Goal: Task Accomplishment & Management: Complete application form

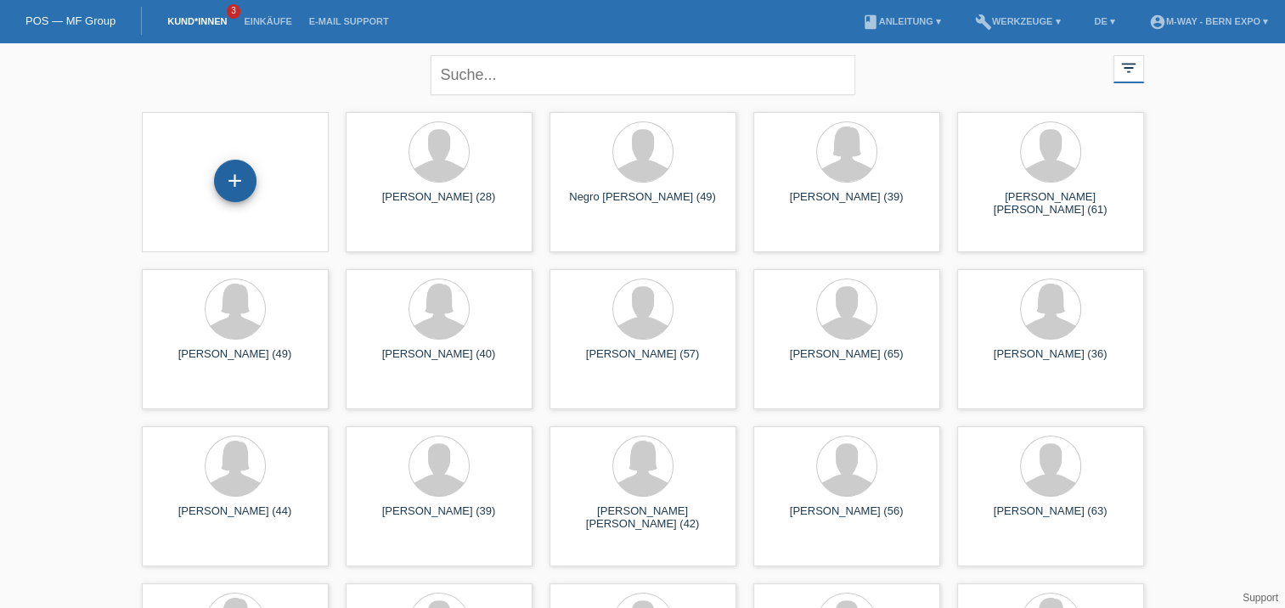
click at [236, 189] on div "+" at bounding box center [235, 181] width 41 height 29
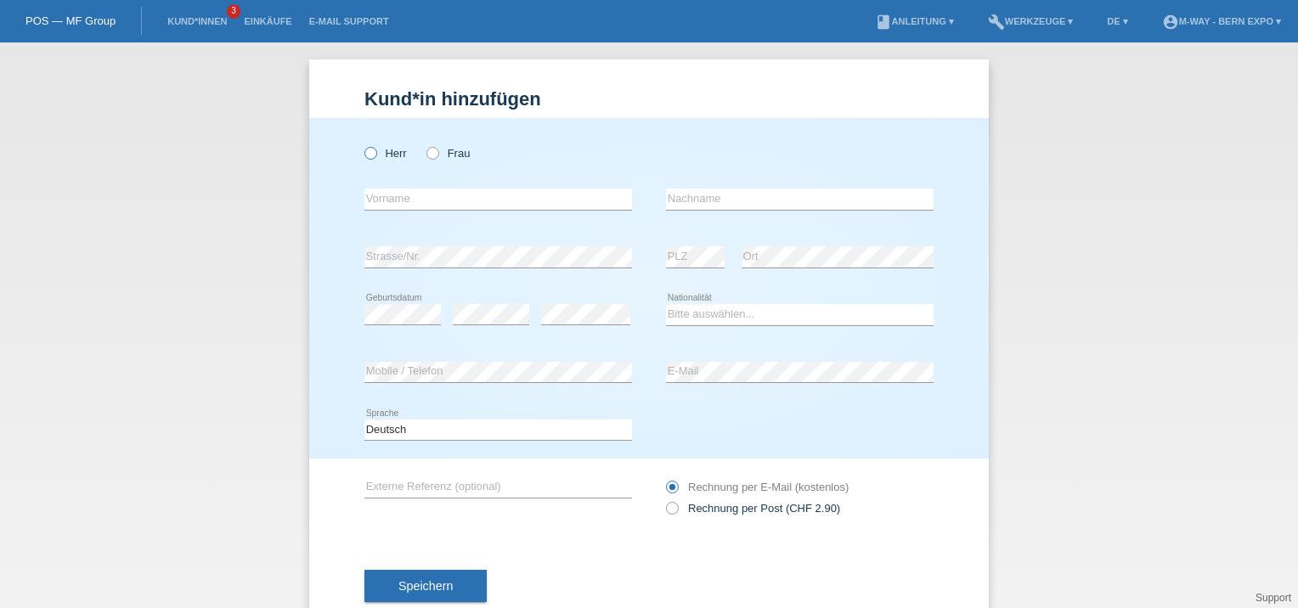
click at [362, 144] on icon at bounding box center [362, 144] width 0 height 0
click at [364, 150] on input "Herr" at bounding box center [369, 152] width 11 height 11
radio input "true"
click at [368, 195] on input "text" at bounding box center [498, 199] width 268 height 21
type input "Stefan"
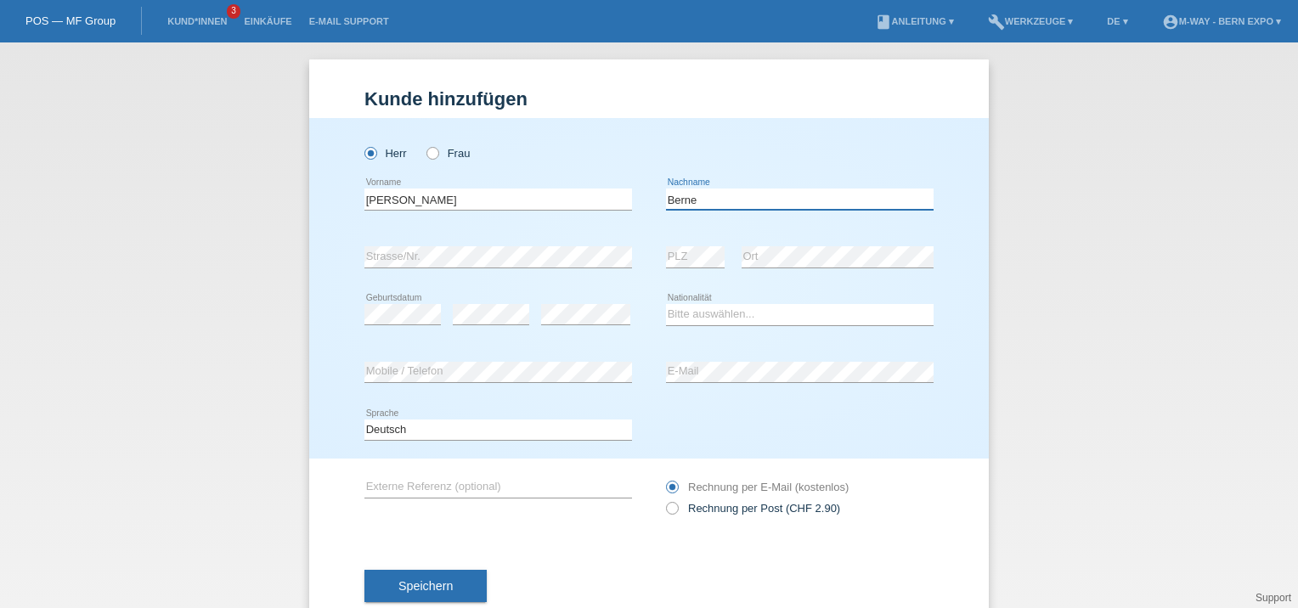
type input "Berne"
click at [672, 323] on select "Bitte auswählen... Schweiz Deutschland Liechtenstein Österreich ------------ Af…" at bounding box center [800, 314] width 268 height 20
select select "CH"
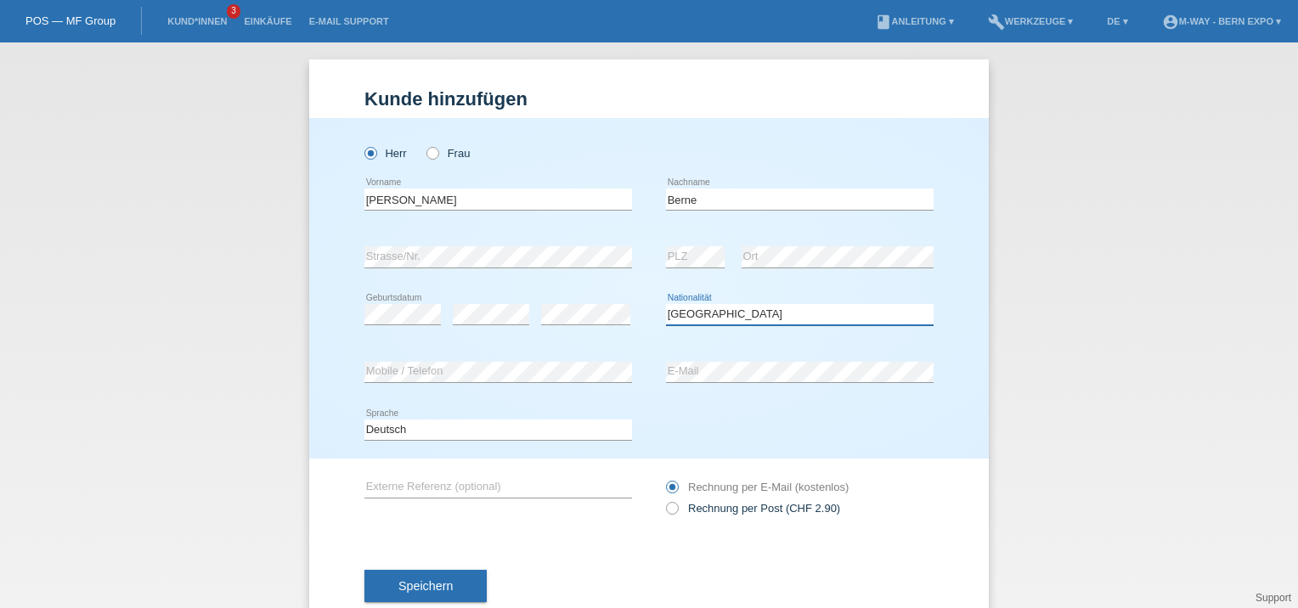
click at [666, 304] on select "Bitte auswählen... Schweiz Deutschland Liechtenstein Österreich ------------ Af…" at bounding box center [800, 314] width 268 height 20
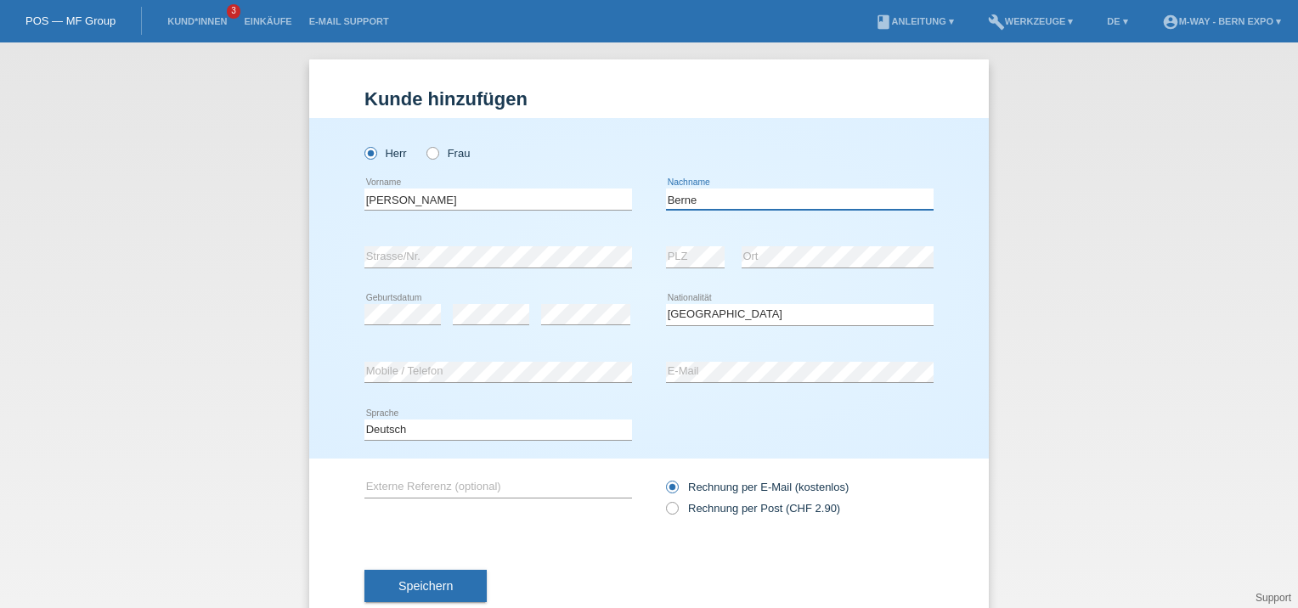
click at [710, 201] on input "Berne" at bounding box center [800, 199] width 268 height 21
type input "Berner"
click at [450, 588] on button "Speichern" at bounding box center [425, 586] width 122 height 32
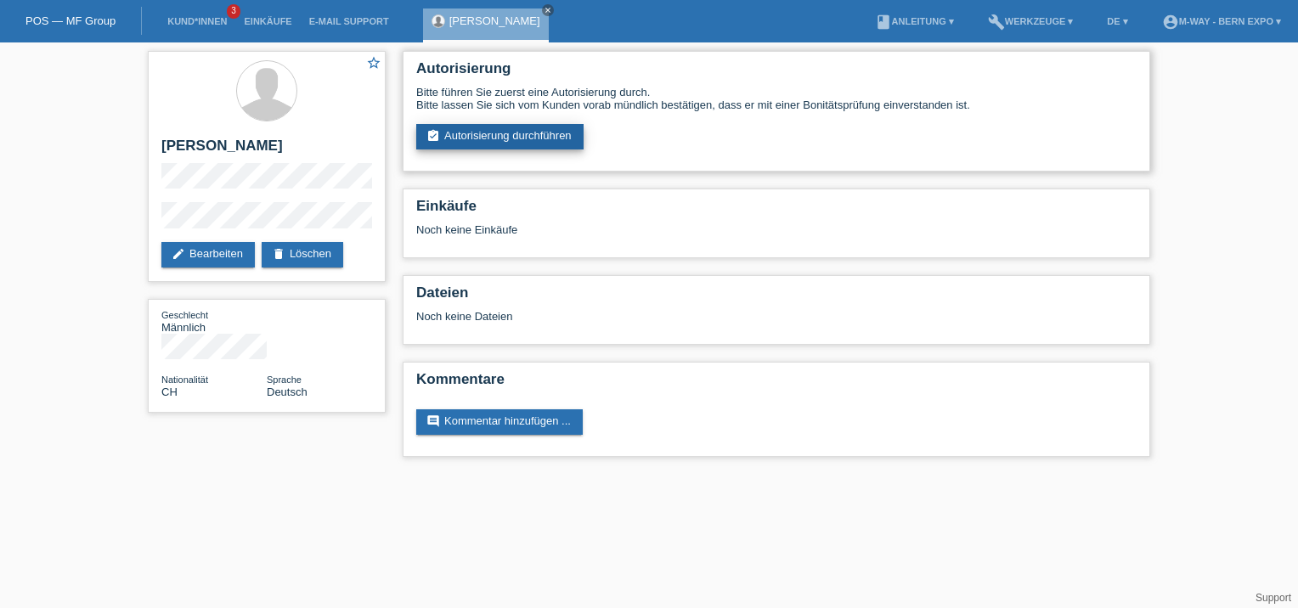
click at [568, 131] on link "assignment_turned_in Autorisierung durchführen" at bounding box center [499, 136] width 167 height 25
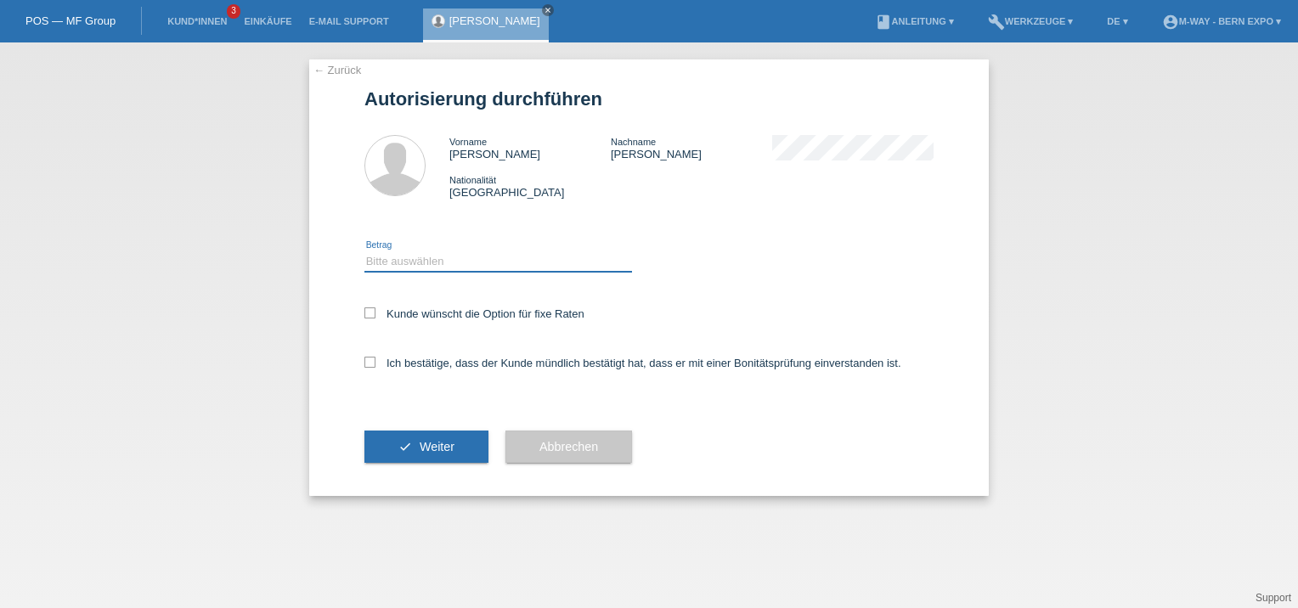
click at [391, 269] on select "Bitte auswählen CHF 1.00 - CHF 499.00 CHF 500.00 - CHF 1'999.00 CHF 2'000.00 - …" at bounding box center [498, 261] width 268 height 20
select select "3"
click at [364, 251] on select "Bitte auswählen CHF 1.00 - CHF 499.00 CHF 500.00 - CHF 1'999.00 CHF 2'000.00 - …" at bounding box center [498, 261] width 268 height 20
click at [368, 317] on icon at bounding box center [369, 313] width 11 height 11
click at [368, 317] on input "Kunde wünscht die Option für fixe Raten" at bounding box center [369, 313] width 11 height 11
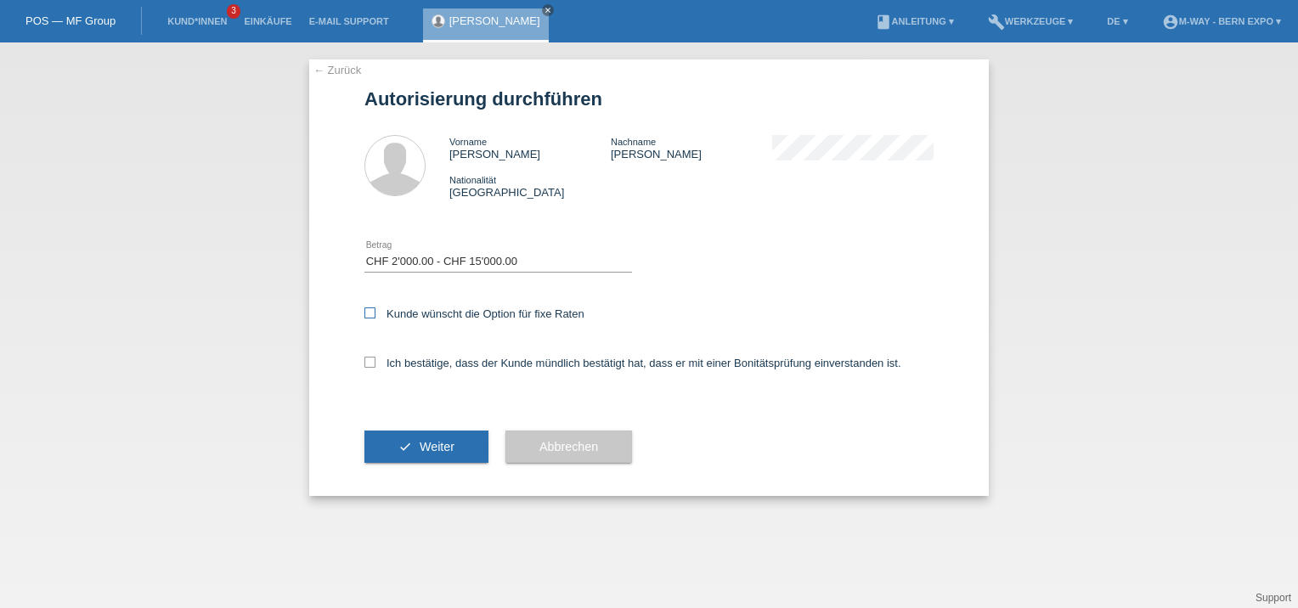
checkbox input "true"
click at [370, 371] on div "Ich bestätige, dass der Kunde mündlich bestätigt hat, dass er mit einer Bonität…" at bounding box center [648, 369] width 569 height 58
click at [370, 365] on icon at bounding box center [369, 362] width 11 height 11
click at [370, 365] on input "Ich bestätige, dass der Kunde mündlich bestätigt hat, dass er mit einer Bonität…" at bounding box center [369, 362] width 11 height 11
checkbox input "true"
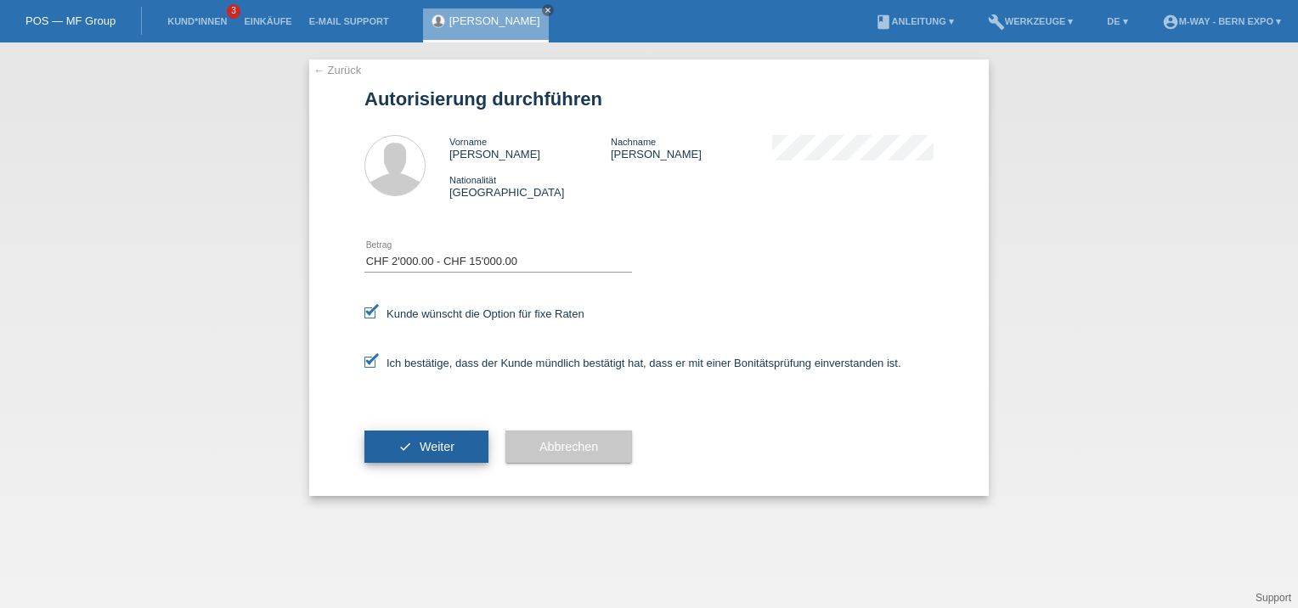
click at [395, 445] on button "check Weiter" at bounding box center [426, 447] width 124 height 32
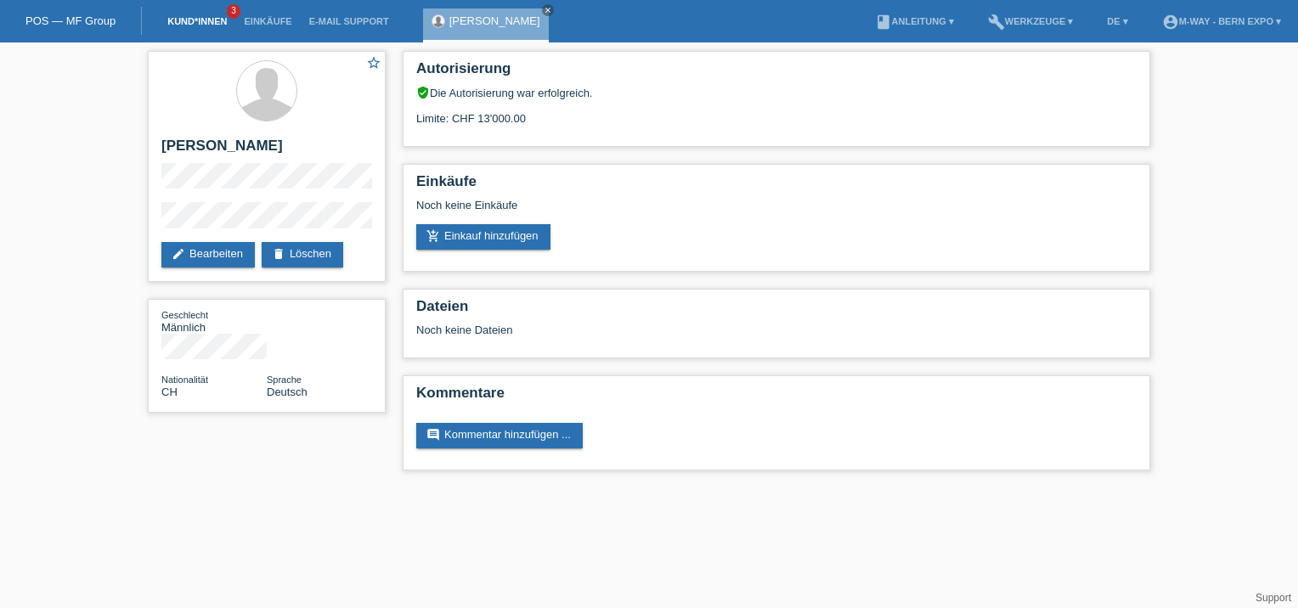
click at [173, 20] on link "Kund*innen" at bounding box center [197, 21] width 76 height 10
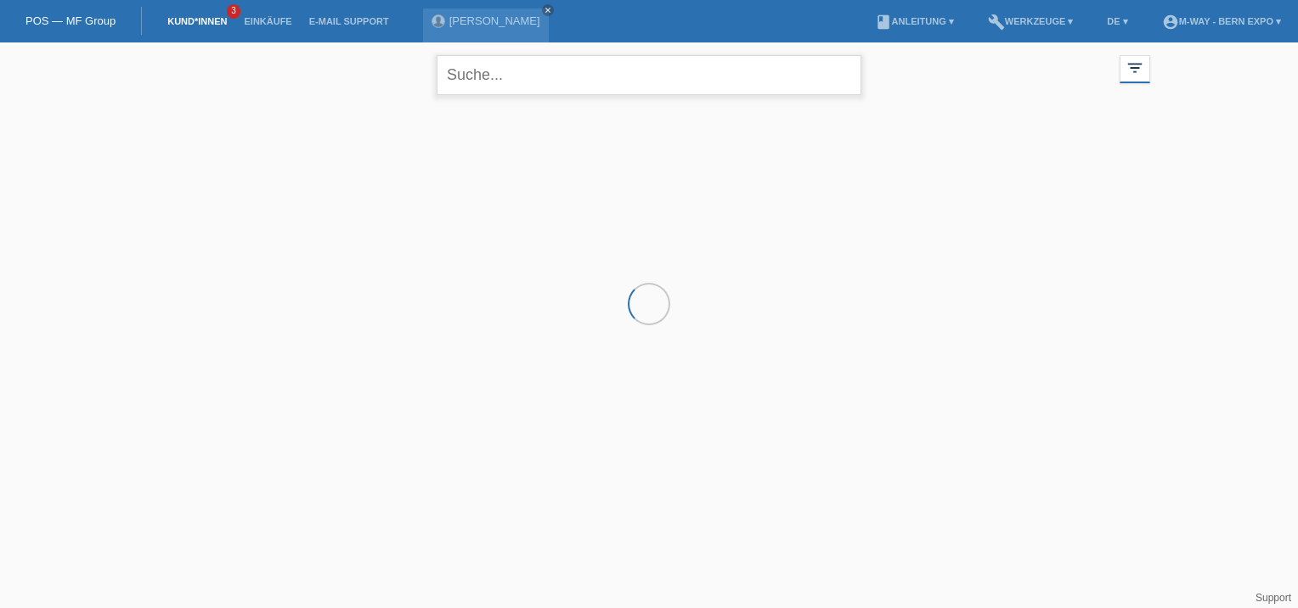
click at [492, 75] on input "text" at bounding box center [649, 75] width 425 height 40
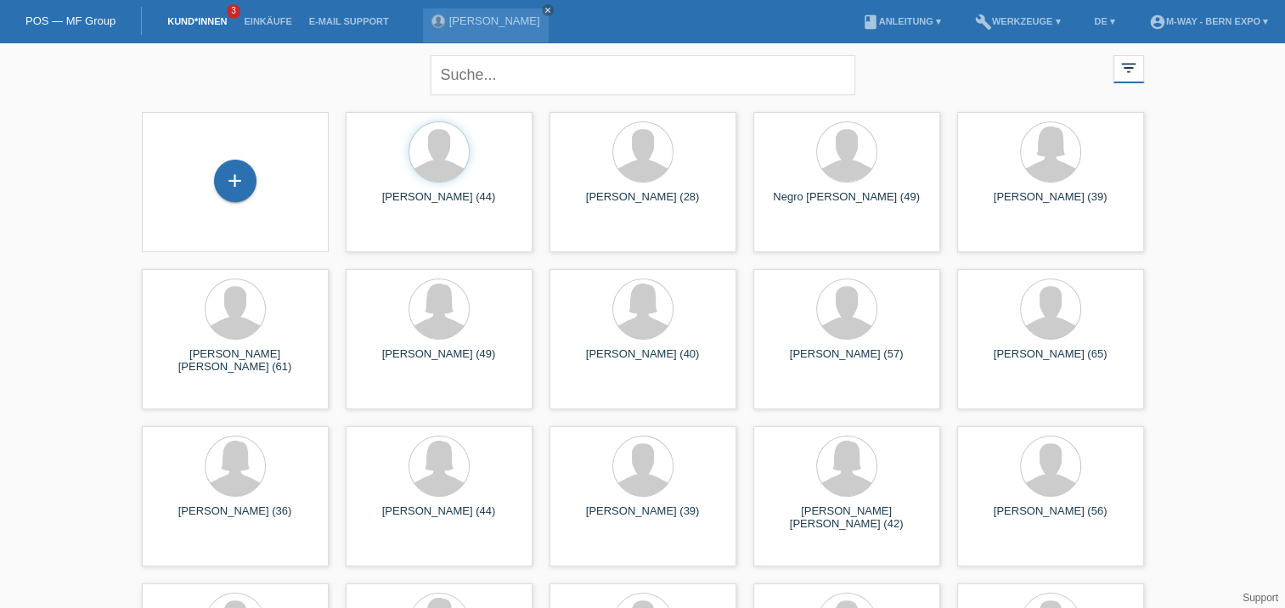
click at [975, 72] on div "close filter_list view_module Alle Kund*innen anzeigen star Markierte Kund*inne…" at bounding box center [643, 72] width 1020 height 61
click at [268, 172] on div "+" at bounding box center [235, 182] width 160 height 45
click at [238, 184] on div "+" at bounding box center [235, 181] width 41 height 29
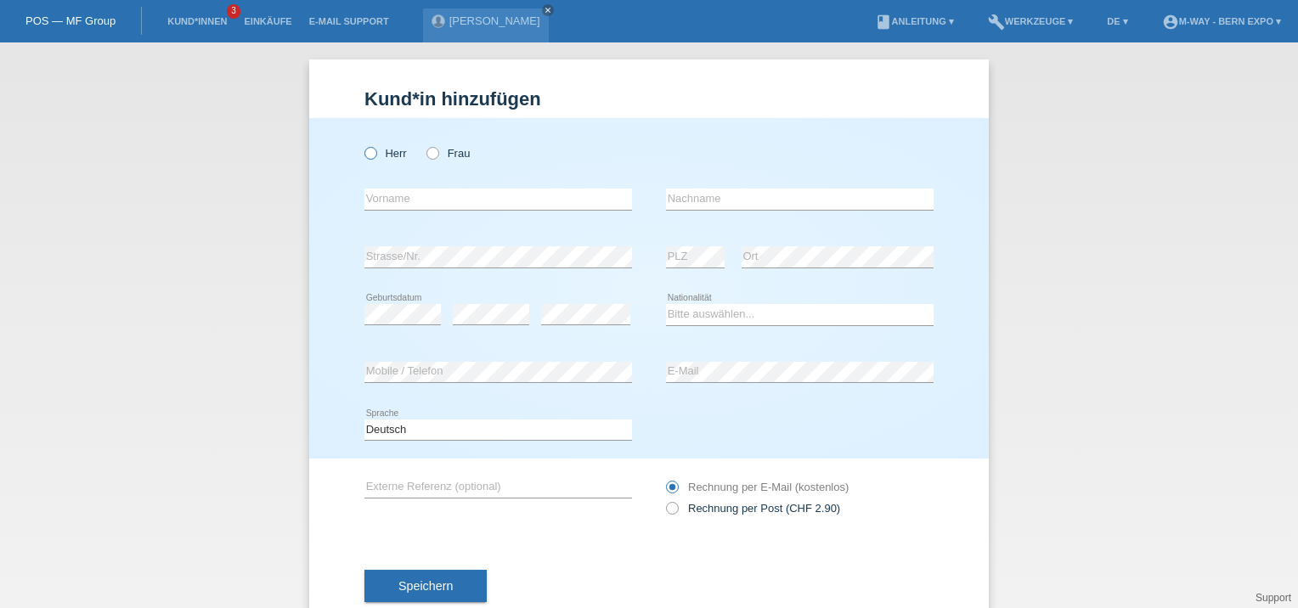
click at [362, 144] on icon at bounding box center [362, 144] width 0 height 0
click at [370, 158] on input "Herr" at bounding box center [369, 152] width 11 height 11
radio input "true"
click at [370, 196] on input "text" at bounding box center [498, 199] width 268 height 21
type input "Reto"
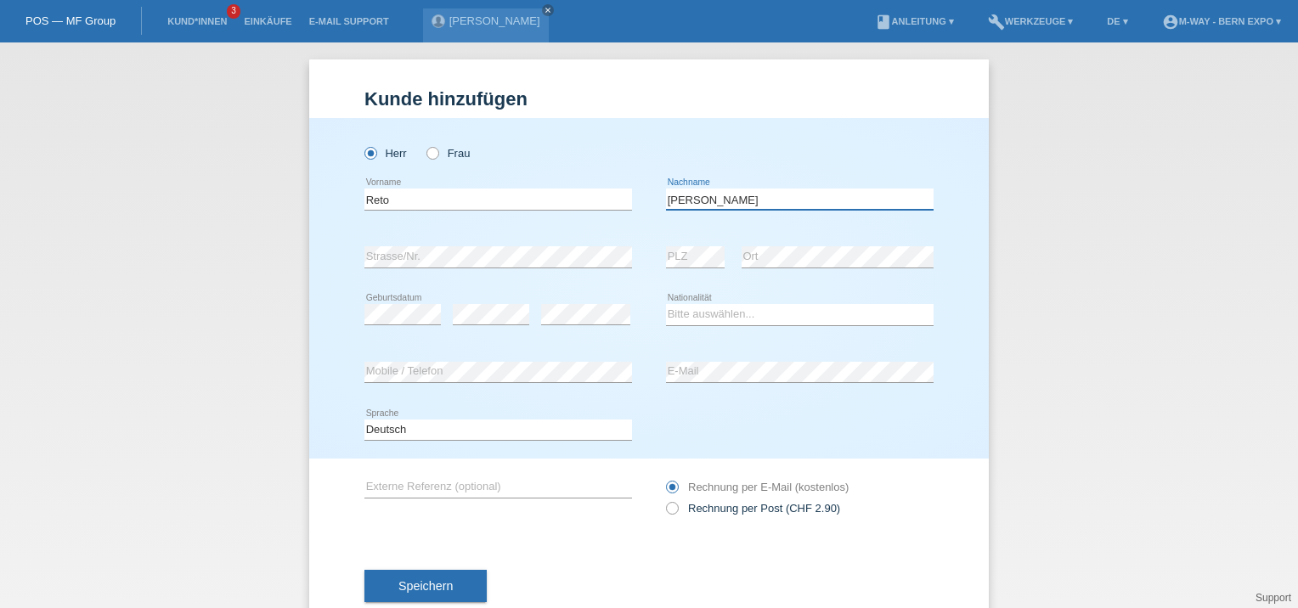
type input "[PERSON_NAME]"
click at [505, 282] on div "error Strasse/Nr." at bounding box center [498, 258] width 268 height 58
click at [712, 315] on select "Bitte auswählen... Schweiz Deutschland Liechtenstein Österreich ------------ Af…" at bounding box center [800, 314] width 268 height 20
select select "CH"
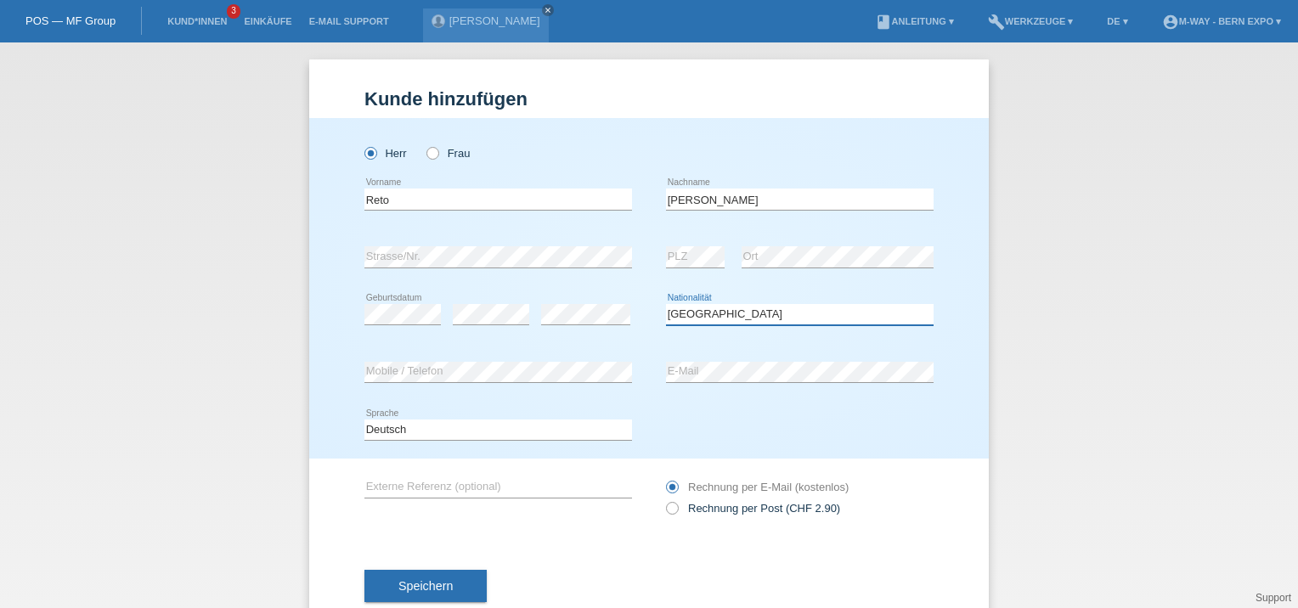
click at [666, 304] on select "Bitte auswählen... Schweiz Deutschland Liechtenstein Österreich ------------ Af…" at bounding box center [800, 314] width 268 height 20
click at [401, 381] on div "error Mobile / Telefon" at bounding box center [498, 373] width 268 height 22
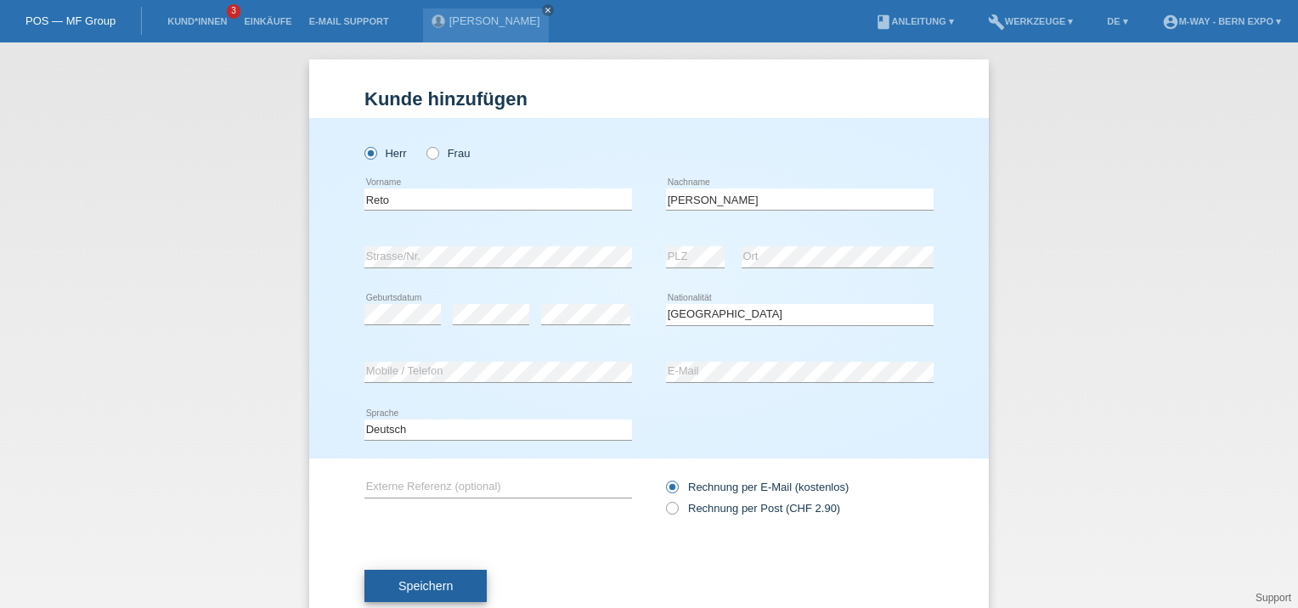
click at [403, 589] on span "Speichern" at bounding box center [425, 586] width 54 height 14
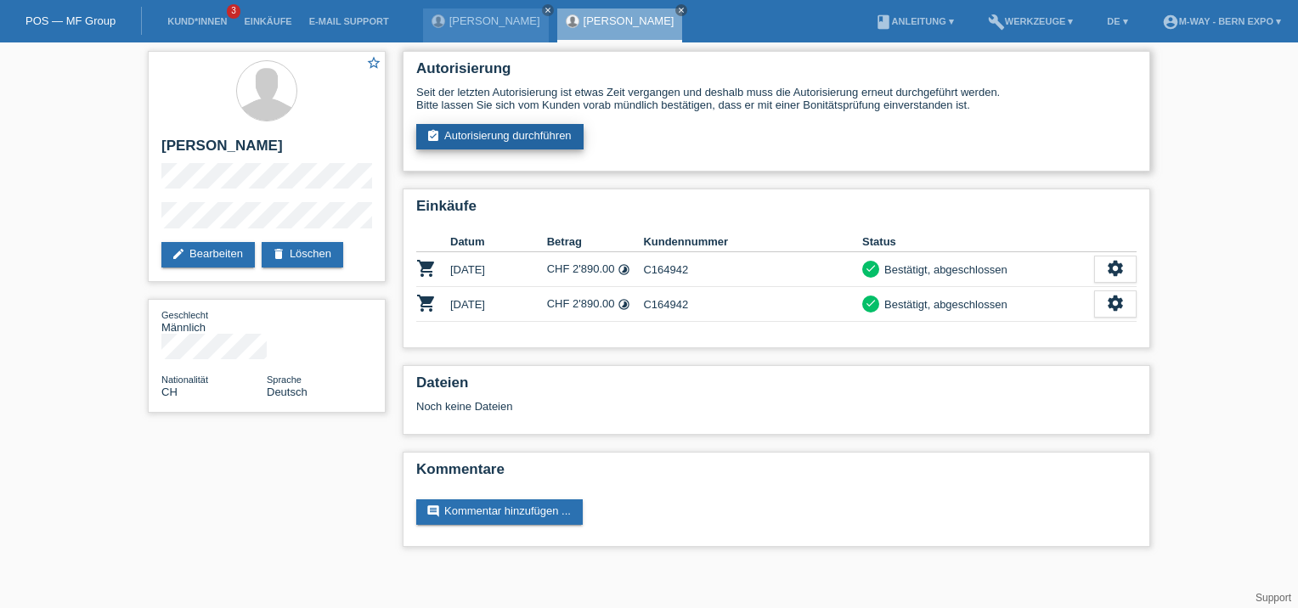
click at [523, 144] on link "assignment_turned_in Autorisierung durchführen" at bounding box center [499, 136] width 167 height 25
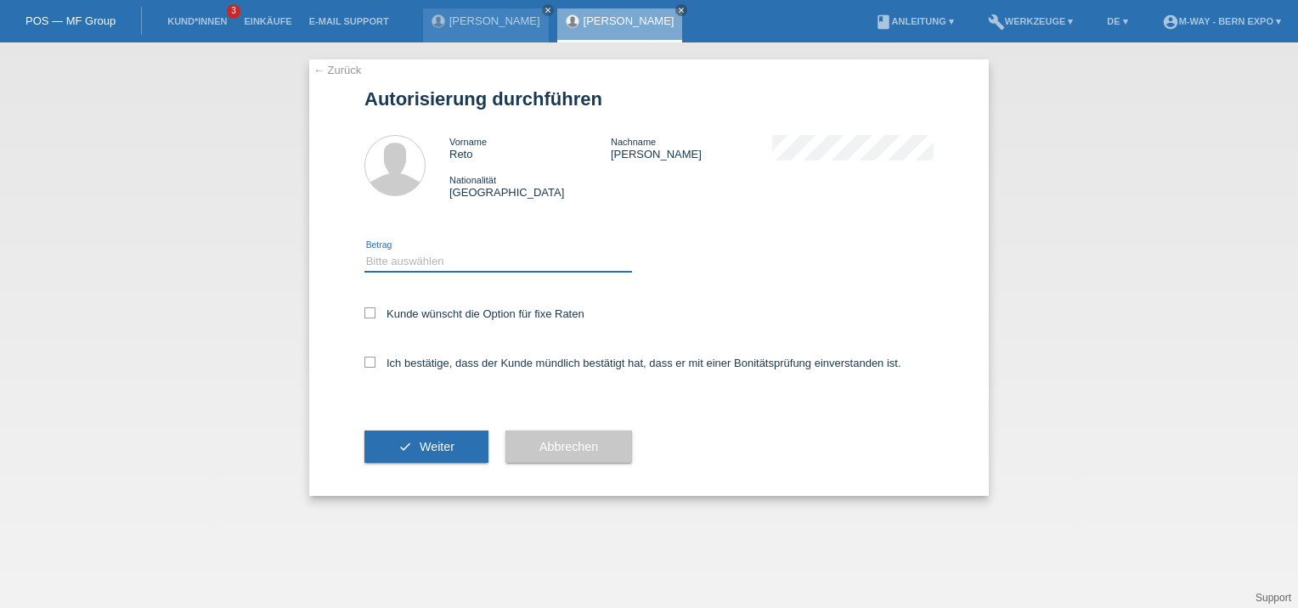
click at [478, 267] on select "Bitte auswählen CHF 1.00 - CHF 499.00 CHF 500.00 - CHF 1'999.00 CHF 2'000.00 - …" at bounding box center [498, 261] width 268 height 20
select select "3"
click at [364, 251] on select "Bitte auswählen CHF 1.00 - CHF 499.00 CHF 500.00 - CHF 1'999.00 CHF 2'000.00 - …" at bounding box center [498, 261] width 268 height 20
click at [364, 370] on div "← Zurück Autorisierung durchführen Vorname Reto Nachname [PERSON_NAME] National…" at bounding box center [649, 277] width 680 height 437
click at [376, 357] on label "Ich bestätige, dass der Kunde mündlich bestätigt hat, dass er mit einer Bonität…" at bounding box center [632, 363] width 537 height 13
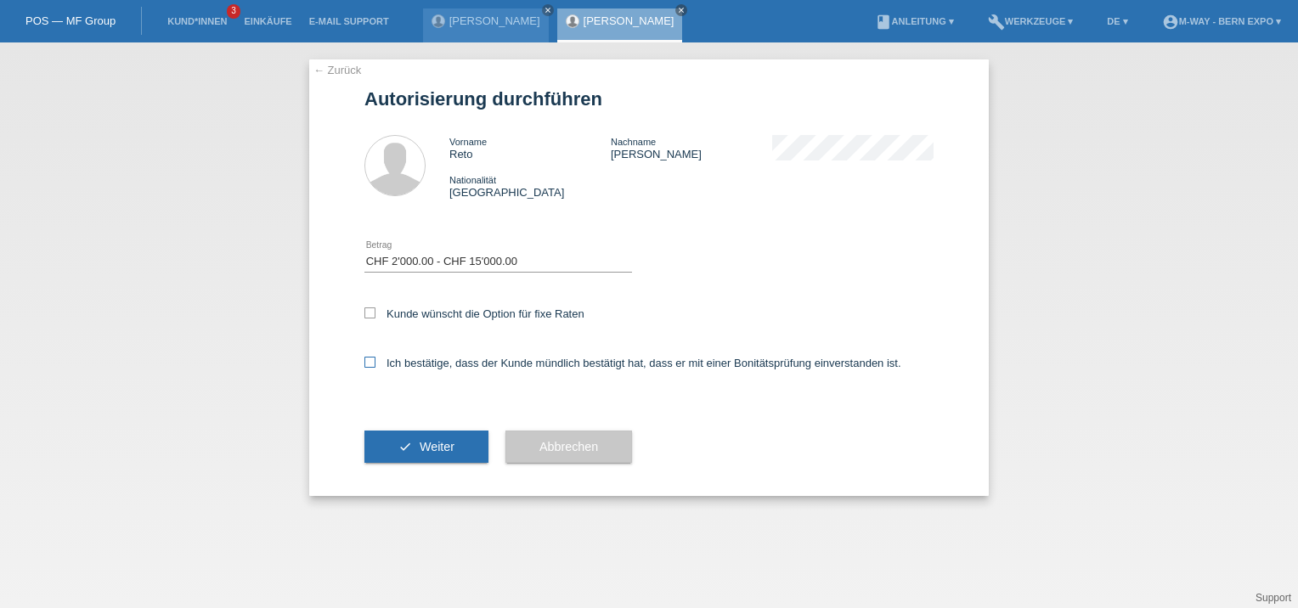
click at [376, 357] on input "Ich bestätige, dass der Kunde mündlich bestätigt hat, dass er mit einer Bonität…" at bounding box center [369, 362] width 11 height 11
checkbox input "true"
click at [432, 447] on span "Weiter" at bounding box center [437, 447] width 35 height 14
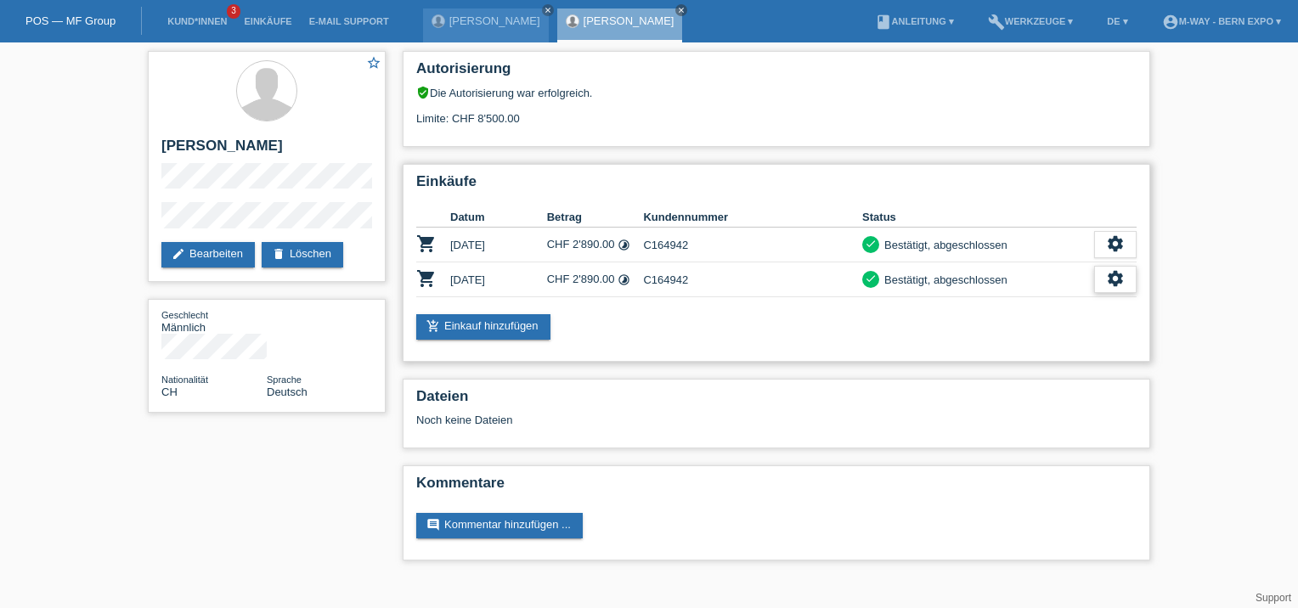
click at [1122, 278] on icon "settings" at bounding box center [1115, 278] width 19 height 19
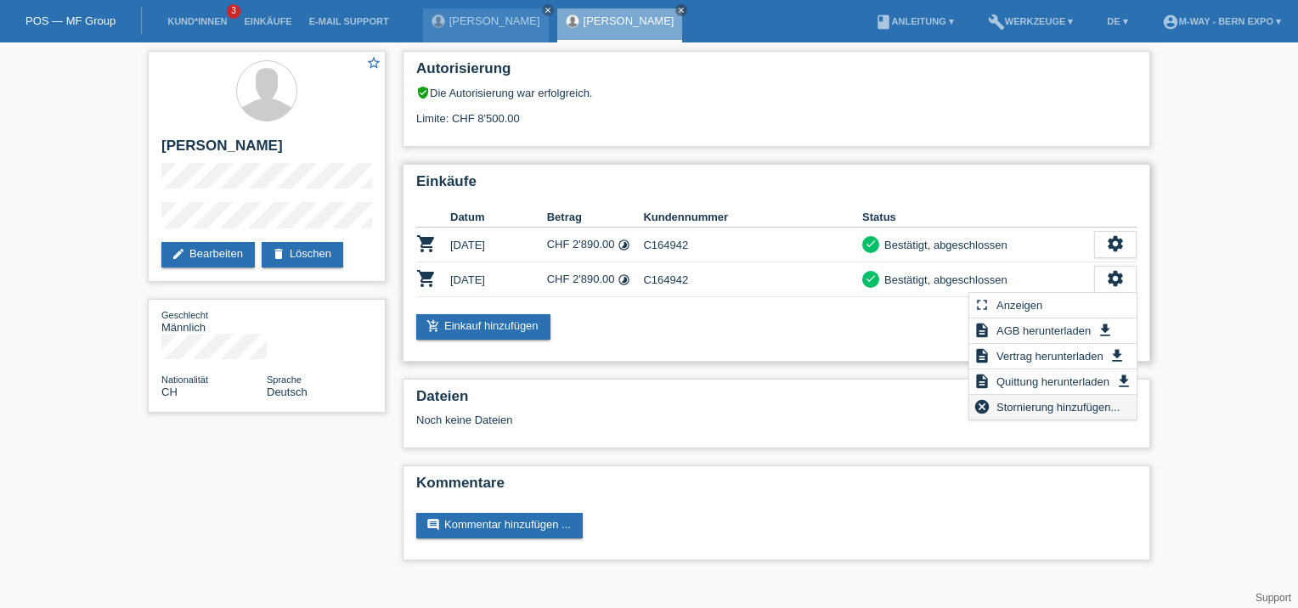
click at [1034, 405] on span "Stornierung hinzufügen..." at bounding box center [1058, 407] width 128 height 20
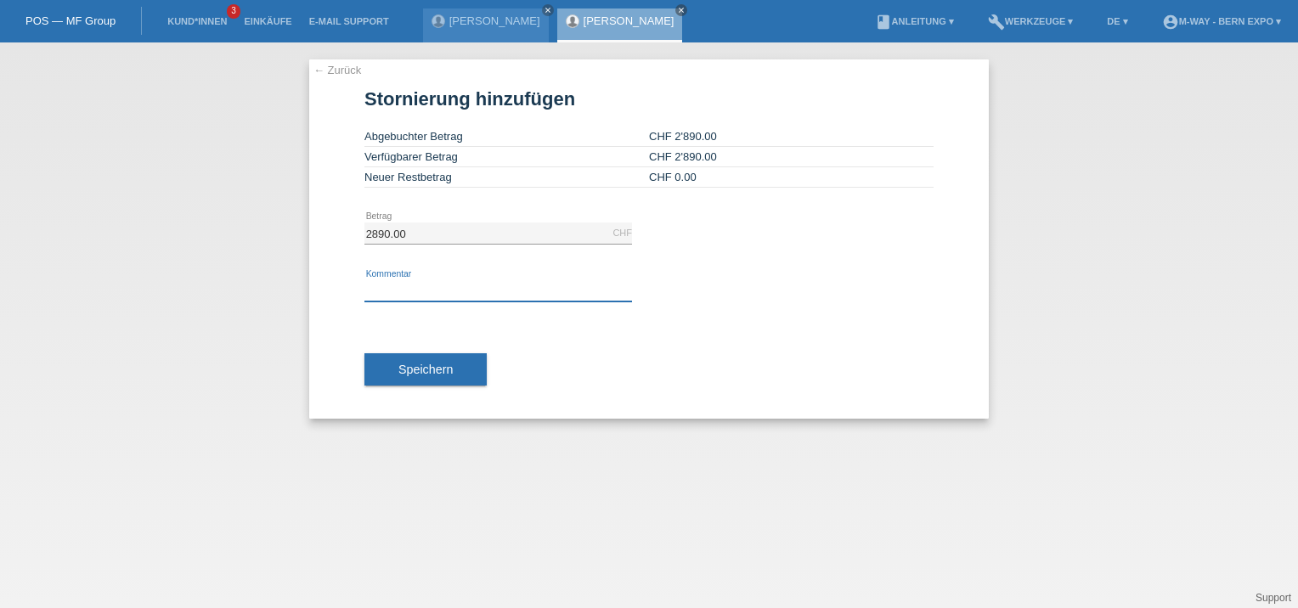
click at [452, 285] on input "text" at bounding box center [498, 290] width 268 height 21
type input "Bike Umtausch"
click at [416, 376] on button "Speichern" at bounding box center [425, 369] width 122 height 32
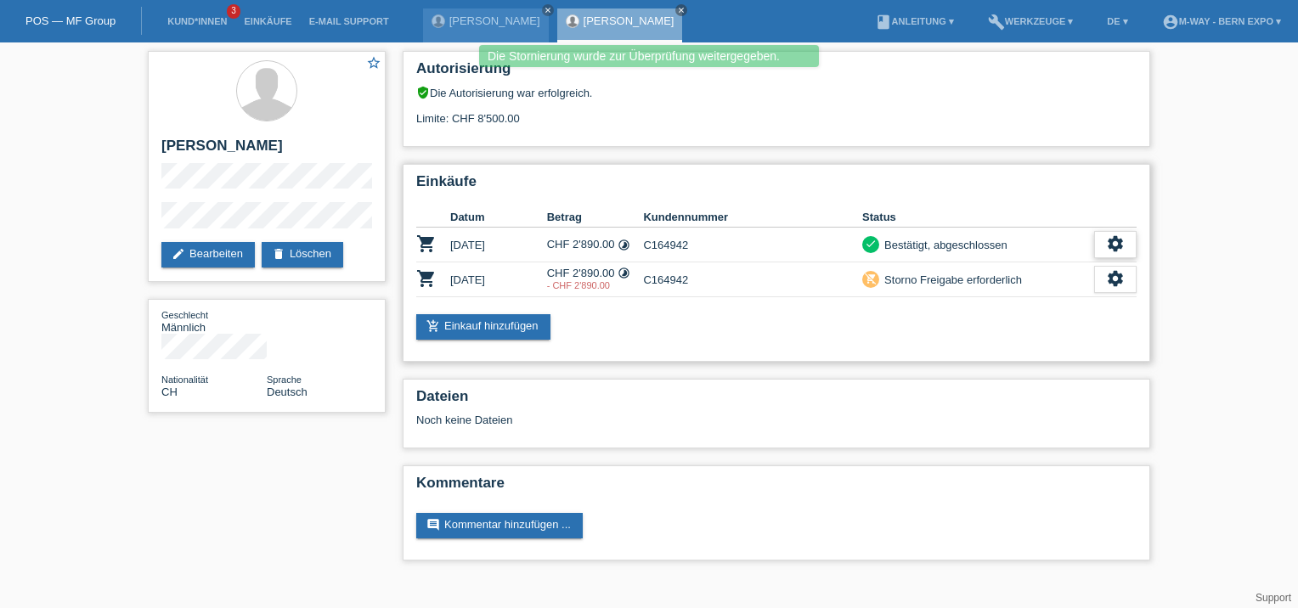
click at [1119, 242] on icon "settings" at bounding box center [1115, 243] width 19 height 19
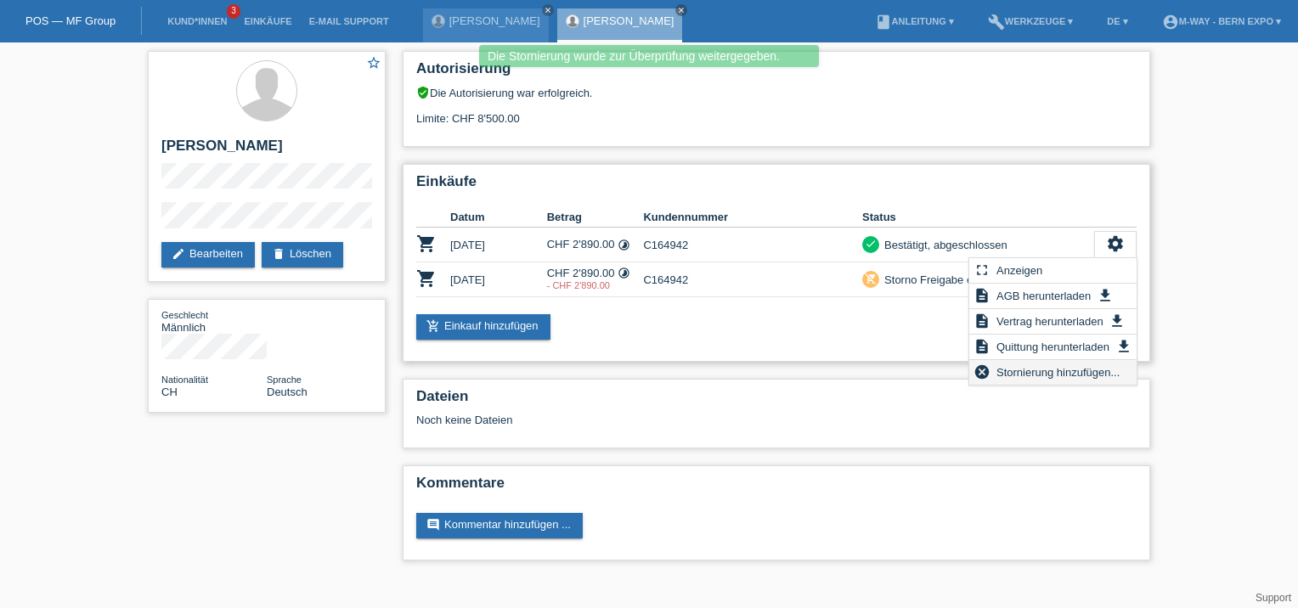
click at [1035, 370] on span "Stornierung hinzufügen..." at bounding box center [1058, 372] width 128 height 20
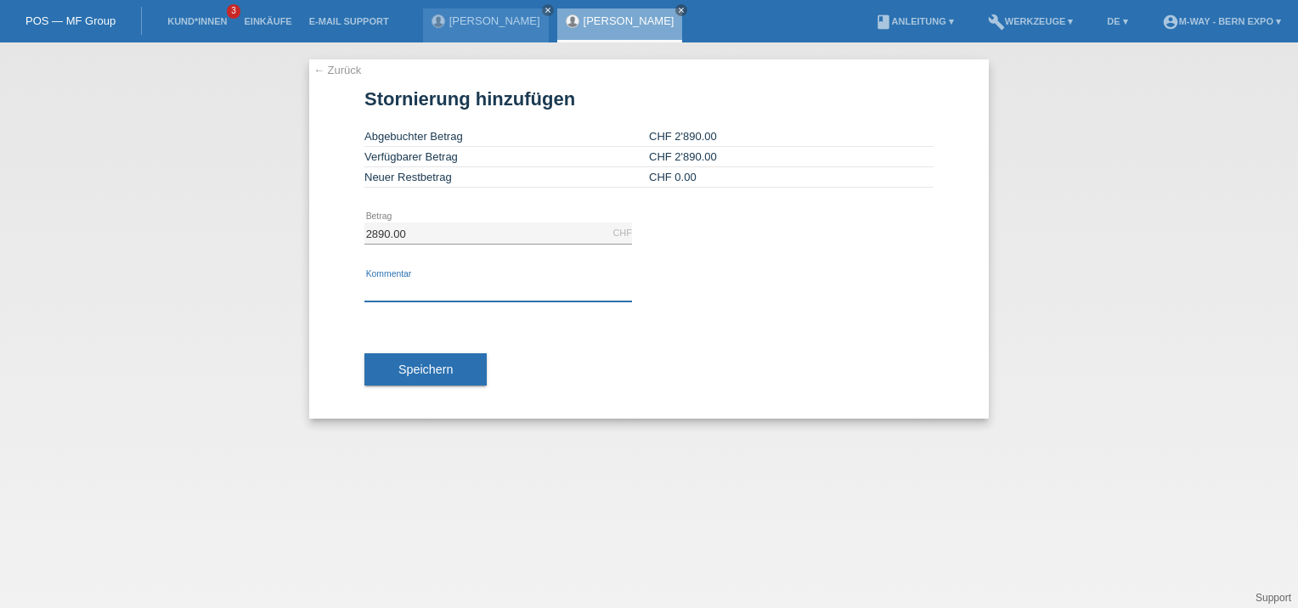
click at [596, 288] on input "text" at bounding box center [498, 290] width 268 height 21
type input "Bike Umtausch"
click at [443, 367] on span "Speichern" at bounding box center [425, 370] width 54 height 14
